Goal: Find contact information: Find contact information

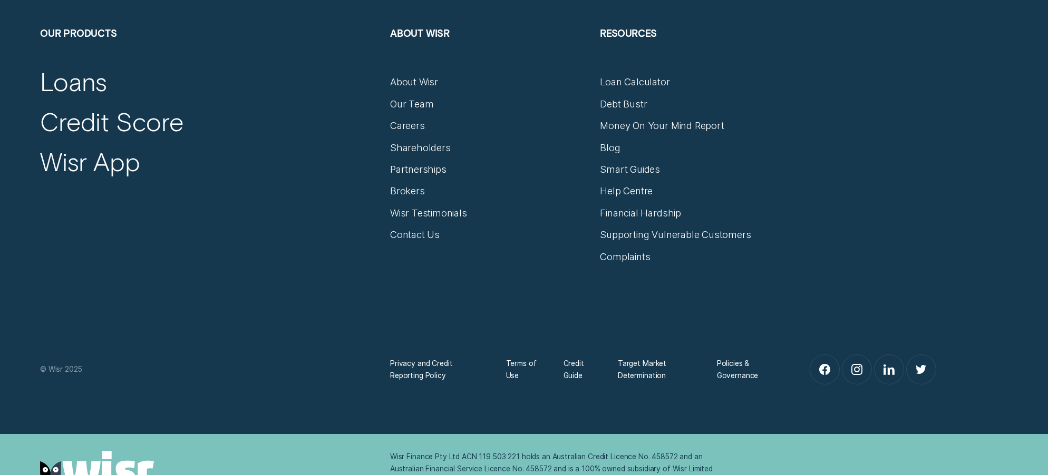
scroll to position [4730, 0]
click at [425, 82] on div "About Wisr" at bounding box center [414, 81] width 48 height 12
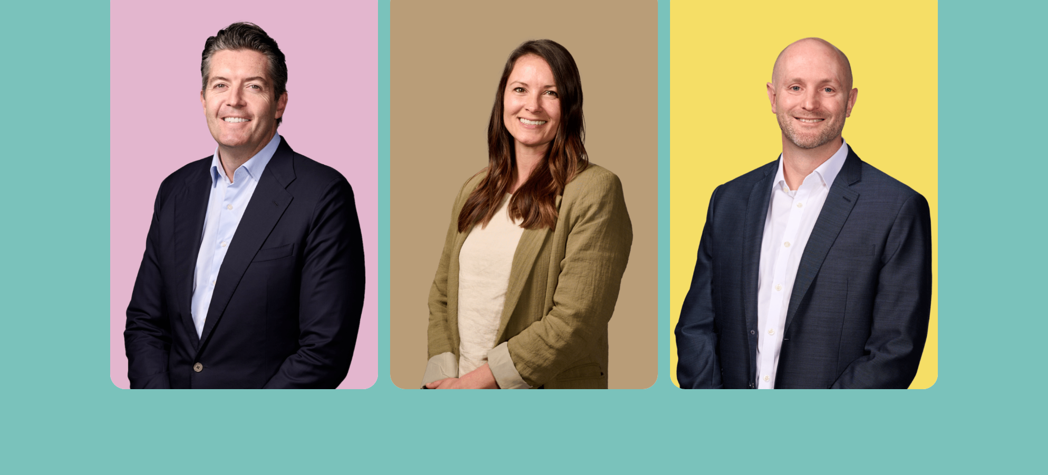
scroll to position [4327, 0]
click at [367, 414] on div at bounding box center [524, 80] width 1048 height 835
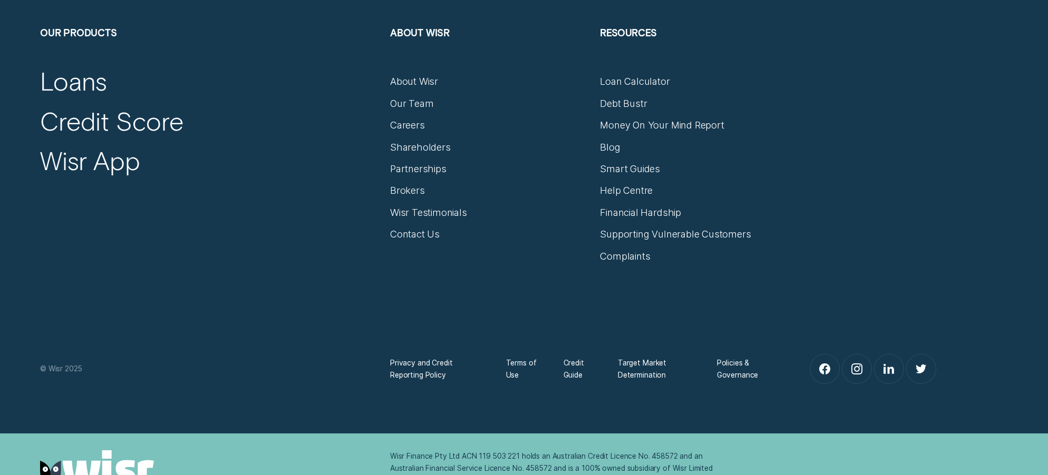
scroll to position [7487, 0]
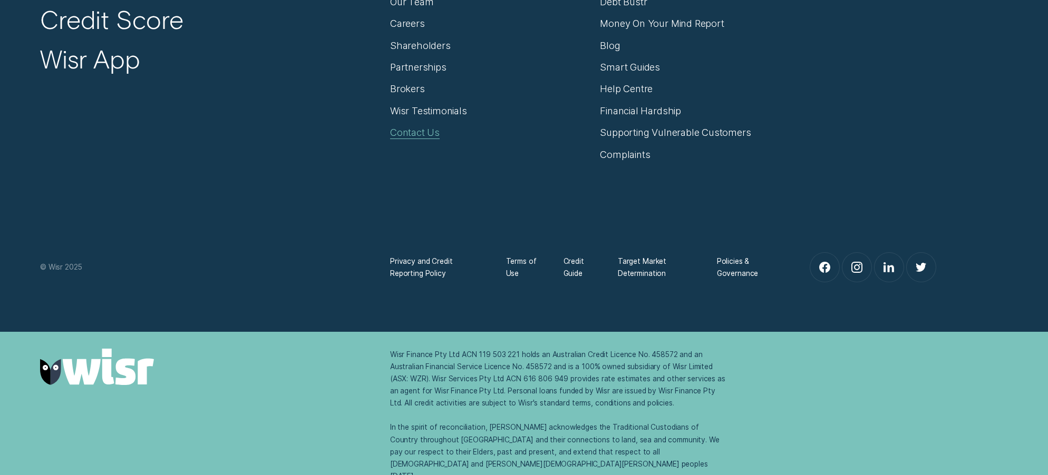
click at [419, 133] on div "Contact Us" at bounding box center [415, 133] width 50 height 12
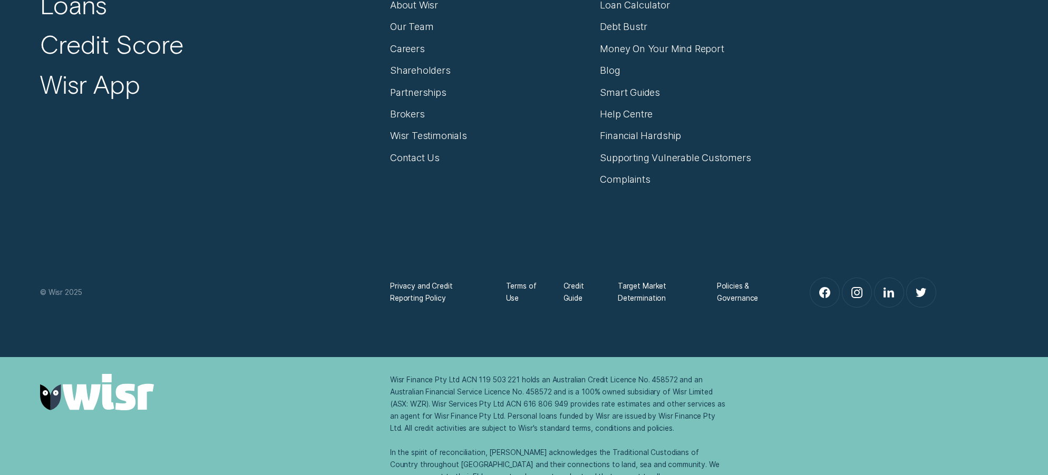
scroll to position [961, 0]
